Goal: Task Accomplishment & Management: Use online tool/utility

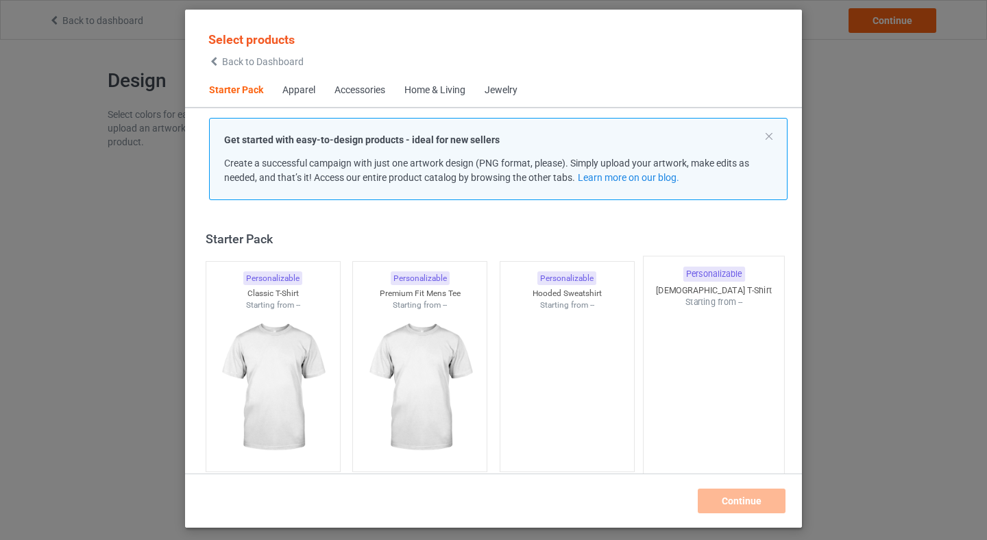
scroll to position [18, 0]
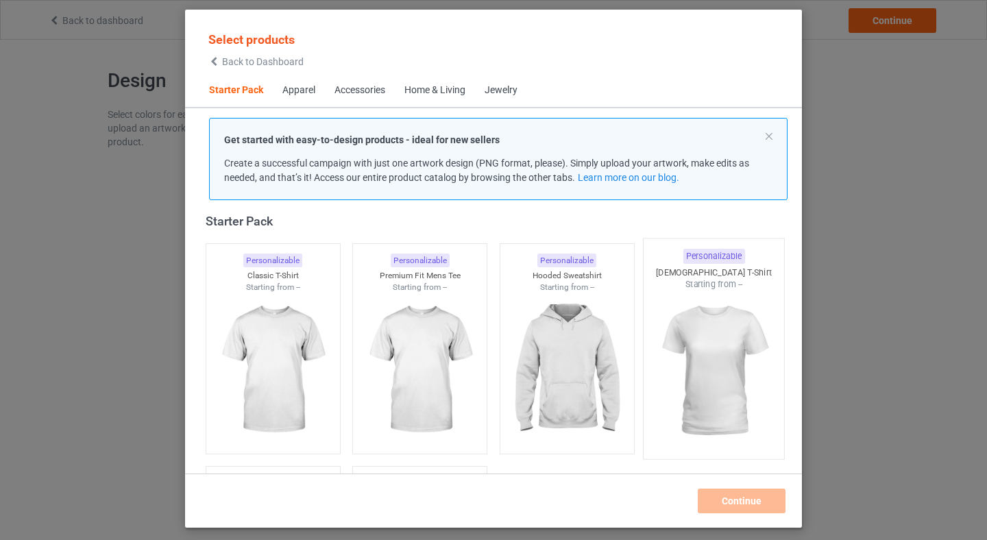
click at [735, 375] on img at bounding box center [714, 371] width 129 height 161
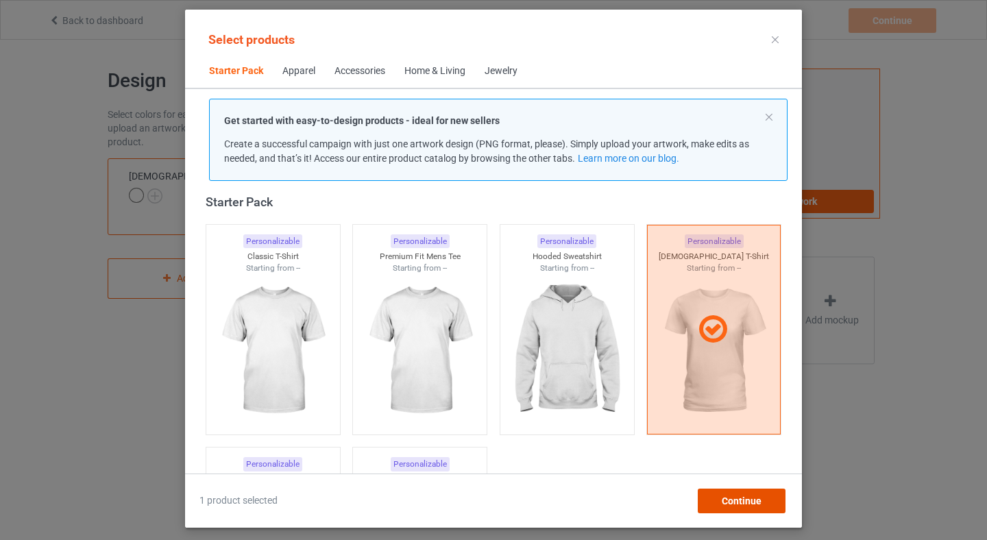
click at [745, 499] on span "Continue" at bounding box center [742, 501] width 40 height 11
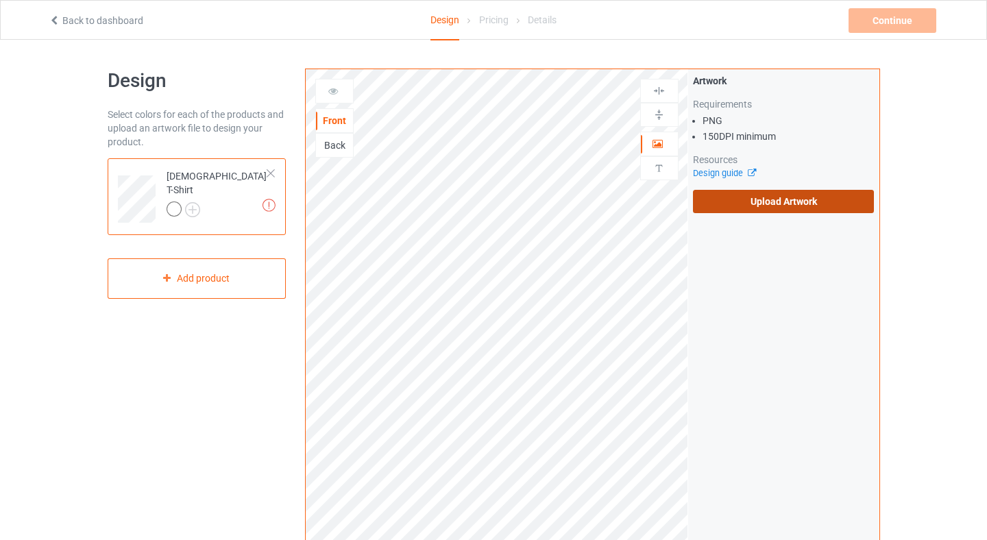
click at [745, 200] on label "Upload Artwork" at bounding box center [784, 201] width 182 height 23
click at [0, 0] on input "Upload Artwork" at bounding box center [0, 0] width 0 height 0
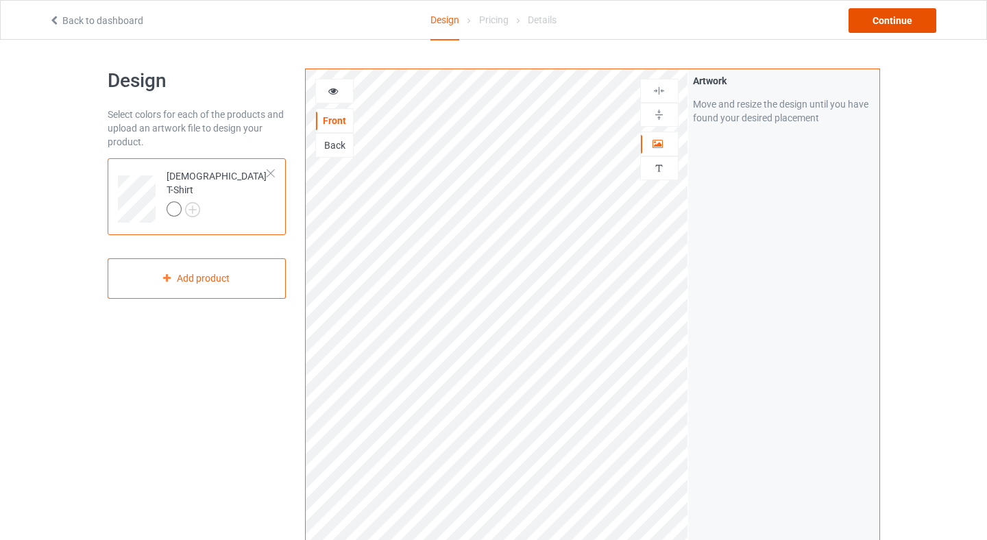
click at [921, 21] on div "Continue" at bounding box center [893, 20] width 88 height 25
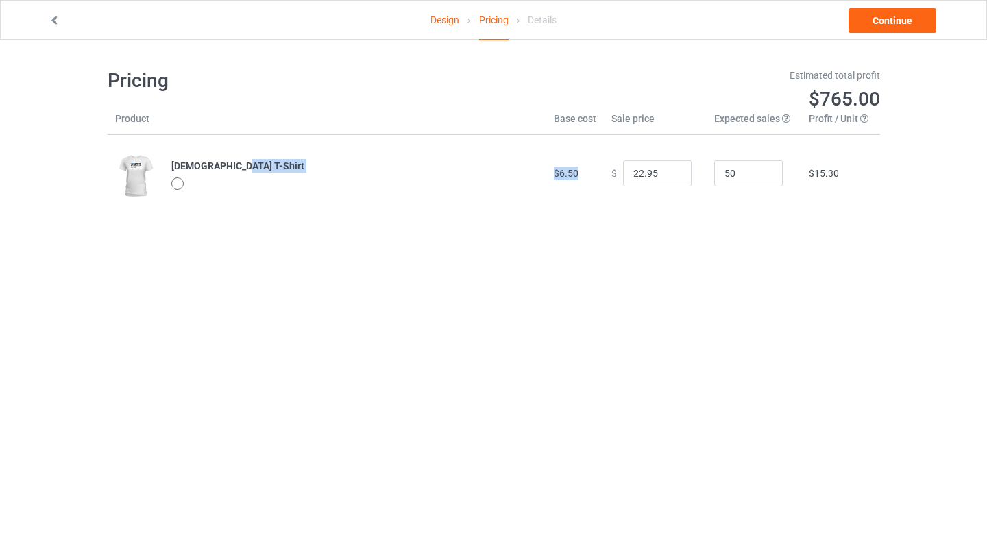
drag, startPoint x: 578, startPoint y: 179, endPoint x: 538, endPoint y: 163, distance: 43.4
click at [547, 163] on td "$6.50" at bounding box center [576, 173] width 58 height 77
